Goal: Task Accomplishment & Management: Complete application form

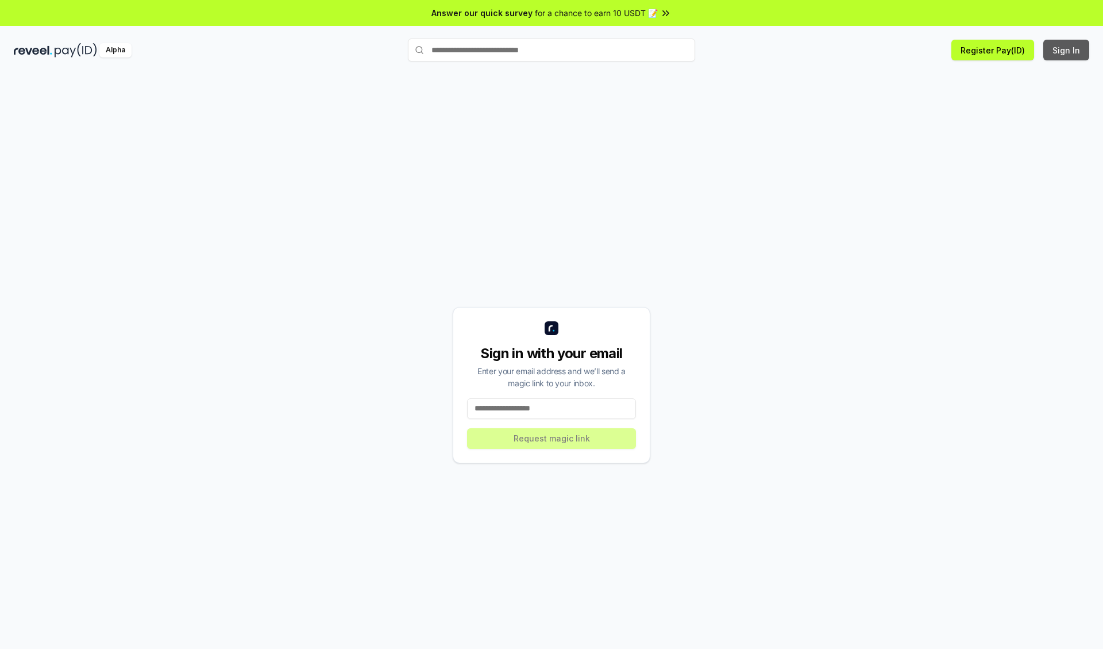
click at [1067, 50] on button "Sign In" at bounding box center [1066, 50] width 46 height 21
type input "**********"
click at [552, 438] on button "Request magic link" at bounding box center [551, 438] width 169 height 21
